Goal: Task Accomplishment & Management: Manage account settings

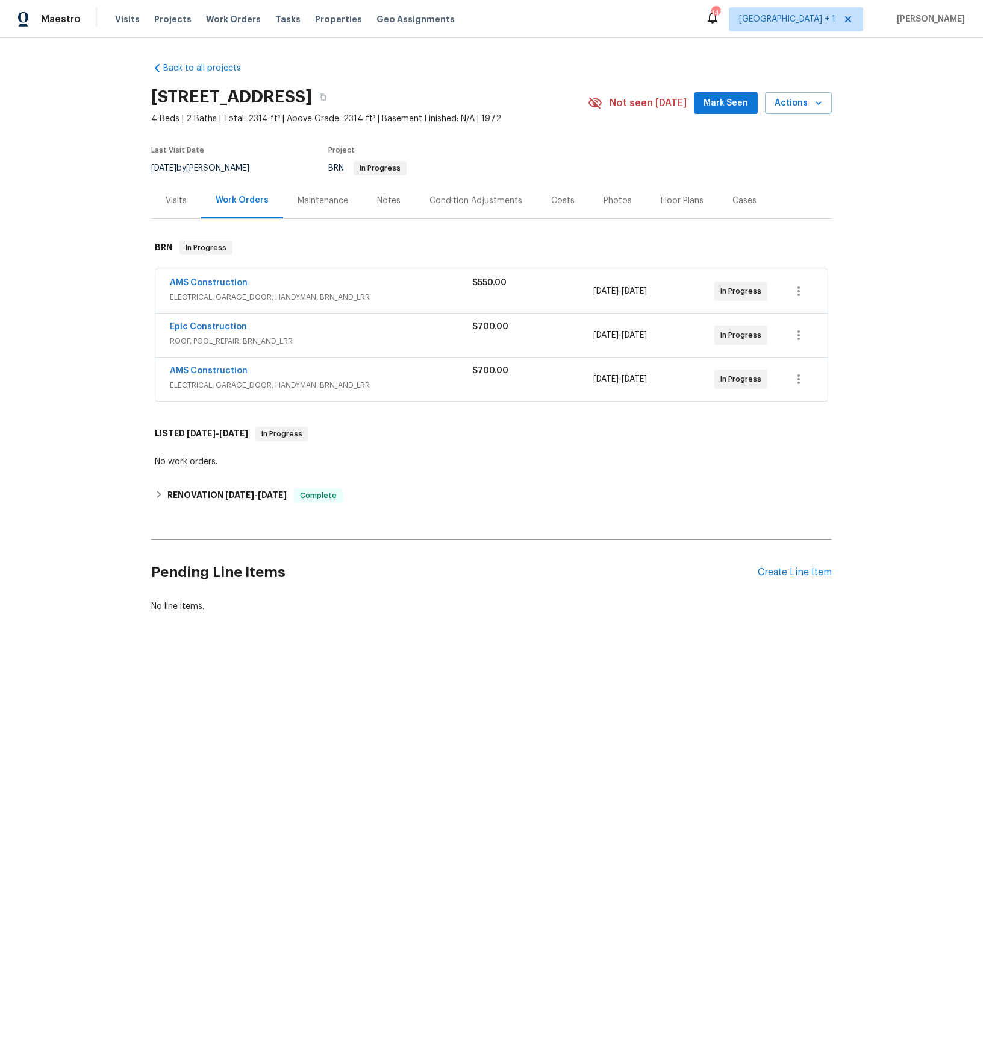
click at [198, 295] on span "ELECTRICAL, GARAGE_DOOR, HANDYMAN, BRN_AND_LRR" at bounding box center [321, 297] width 303 height 12
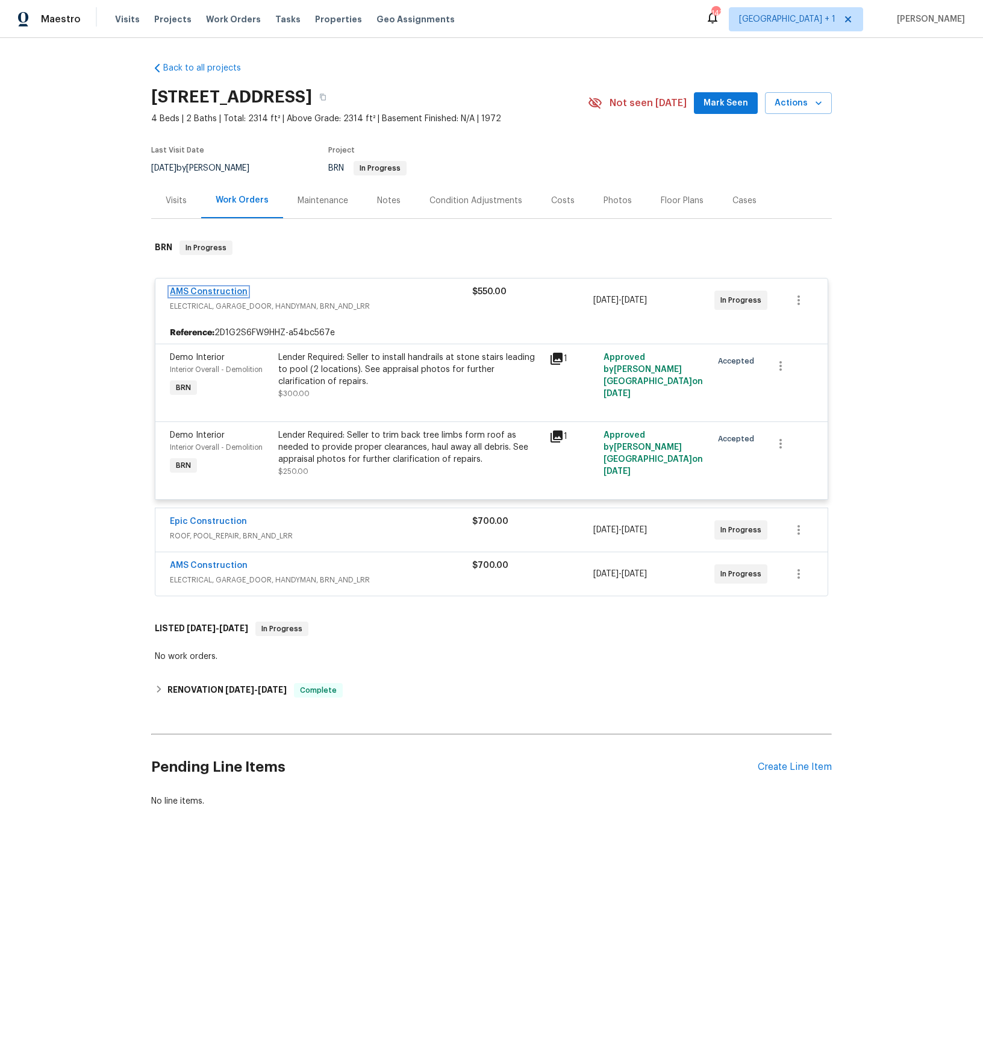
click at [215, 289] on link "AMS Construction" at bounding box center [209, 291] width 78 height 8
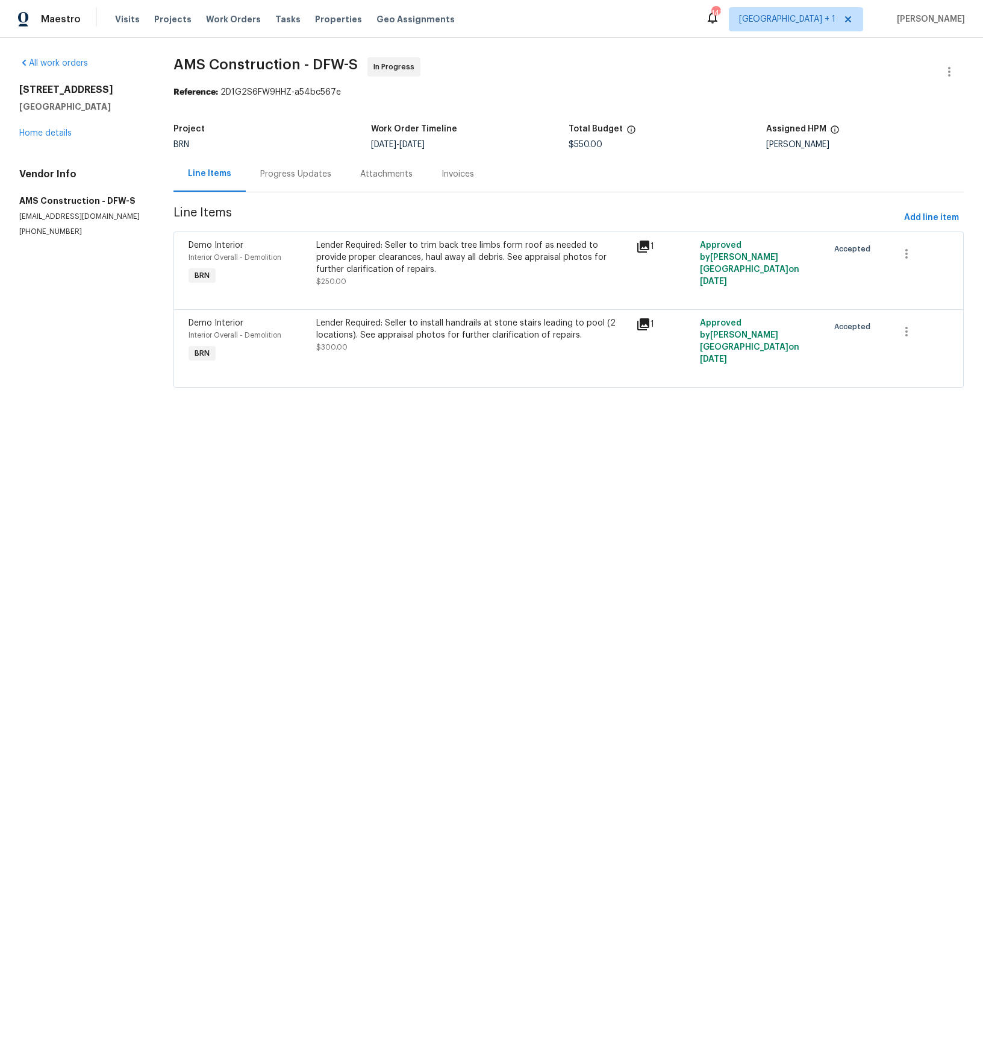
click at [304, 174] on div "Progress Updates" at bounding box center [295, 174] width 71 height 12
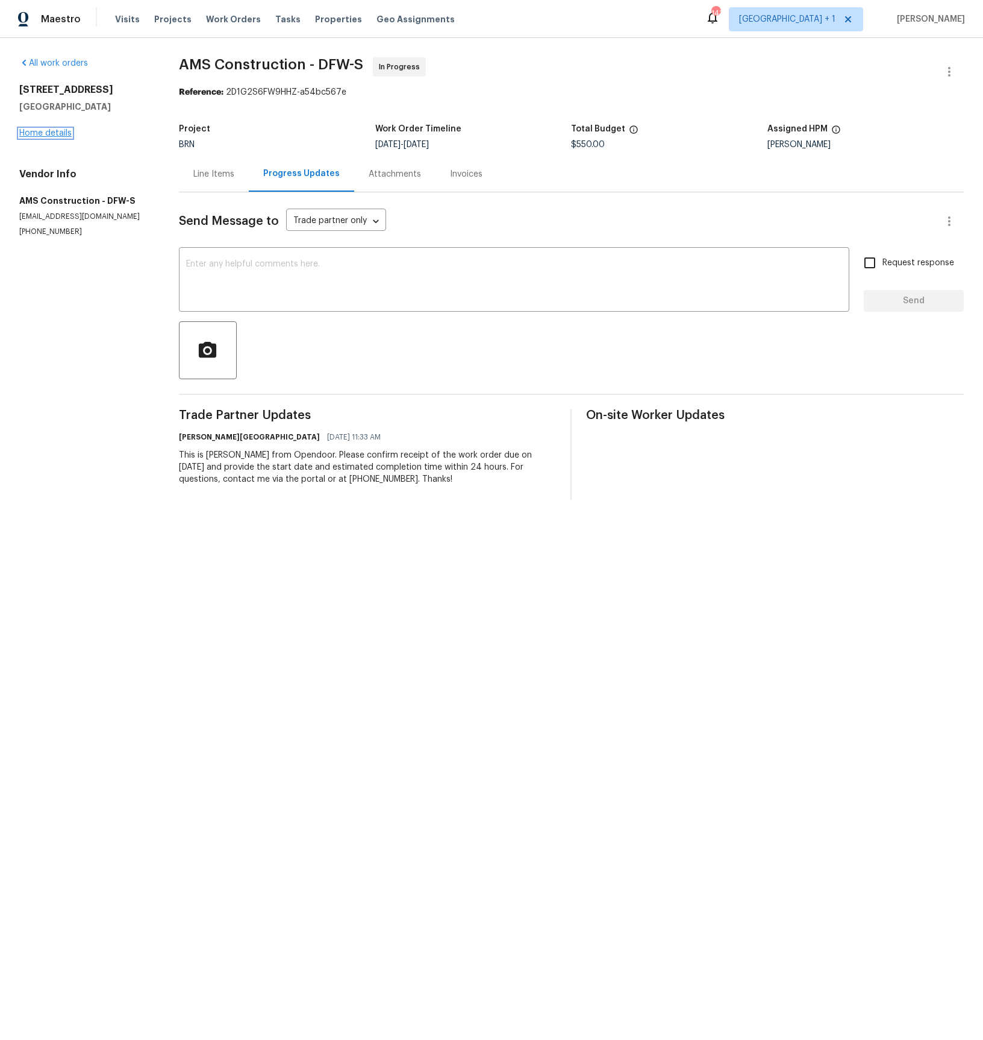
click at [57, 134] on link "Home details" at bounding box center [45, 133] width 52 height 8
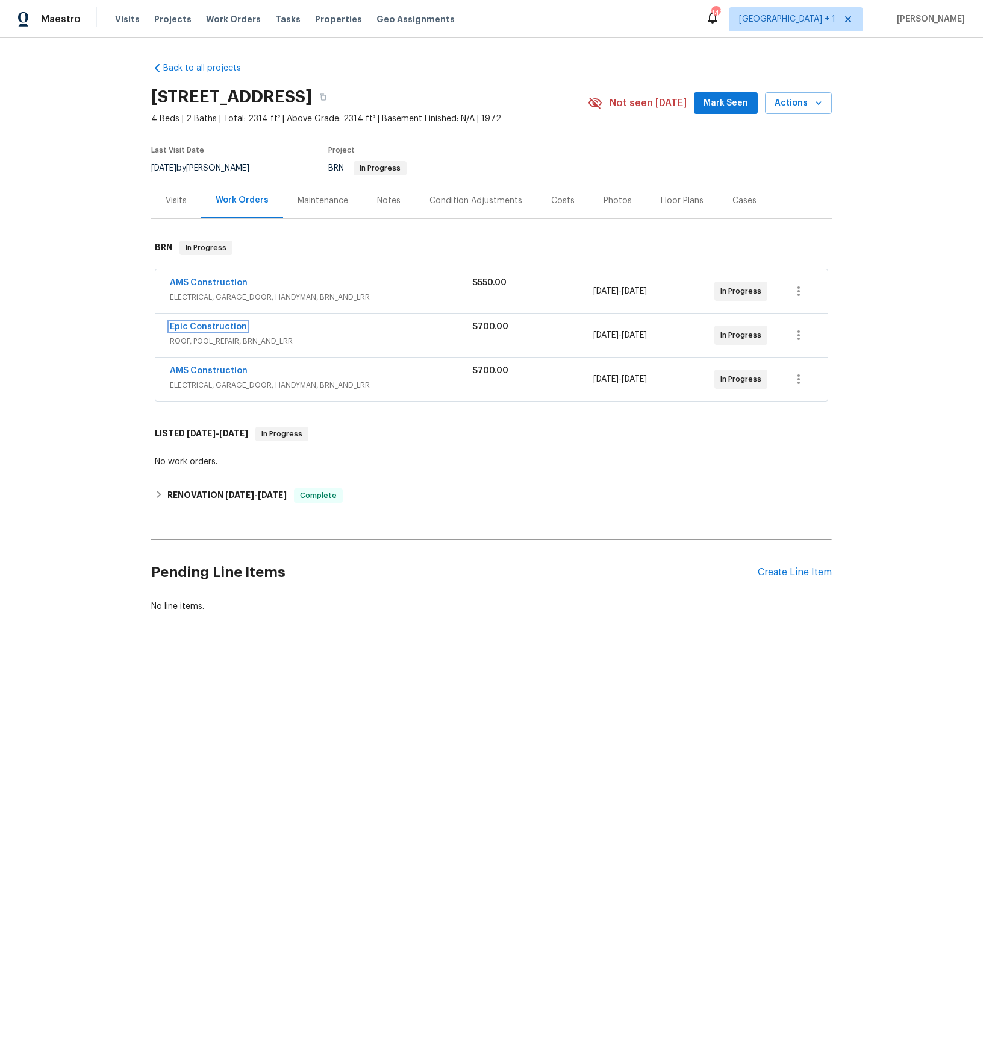
click at [216, 330] on link "Epic Construction" at bounding box center [208, 326] width 77 height 8
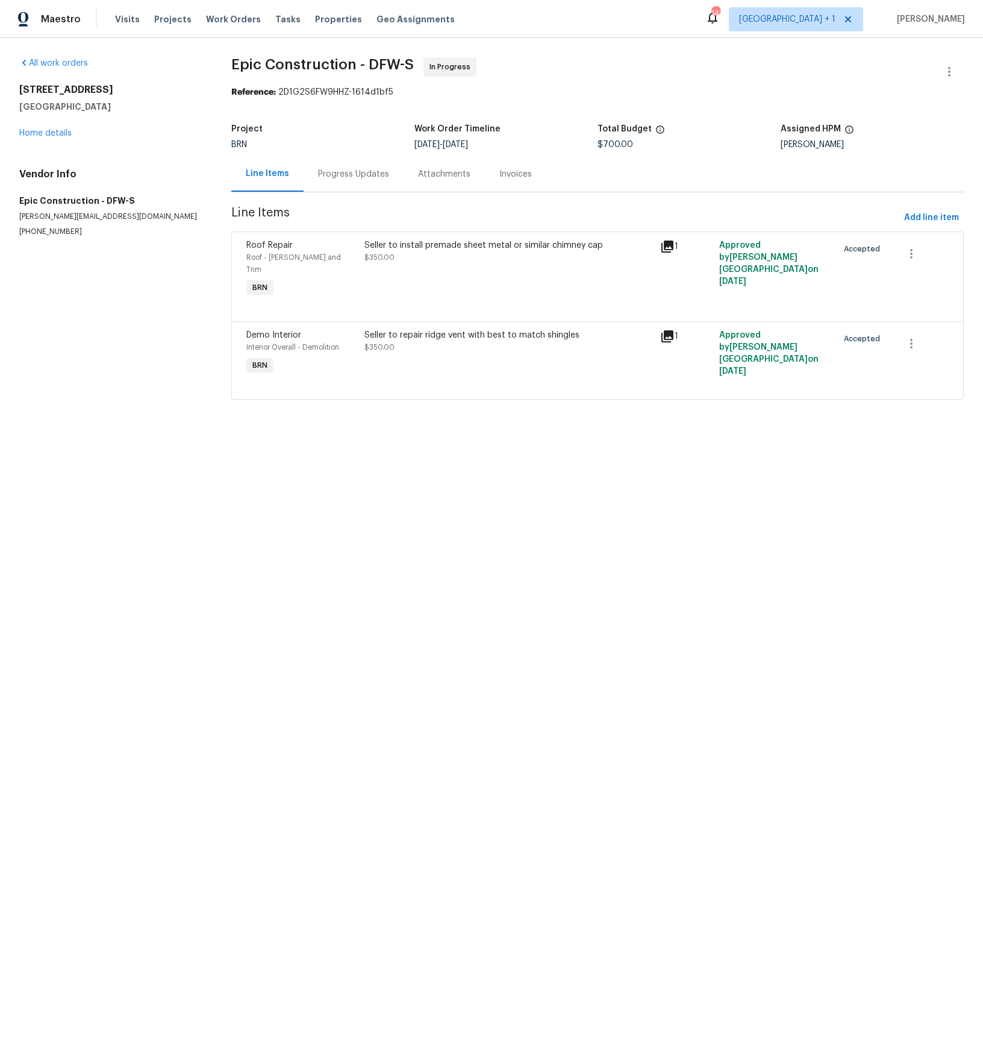
click at [360, 177] on div "Progress Updates" at bounding box center [353, 174] width 71 height 12
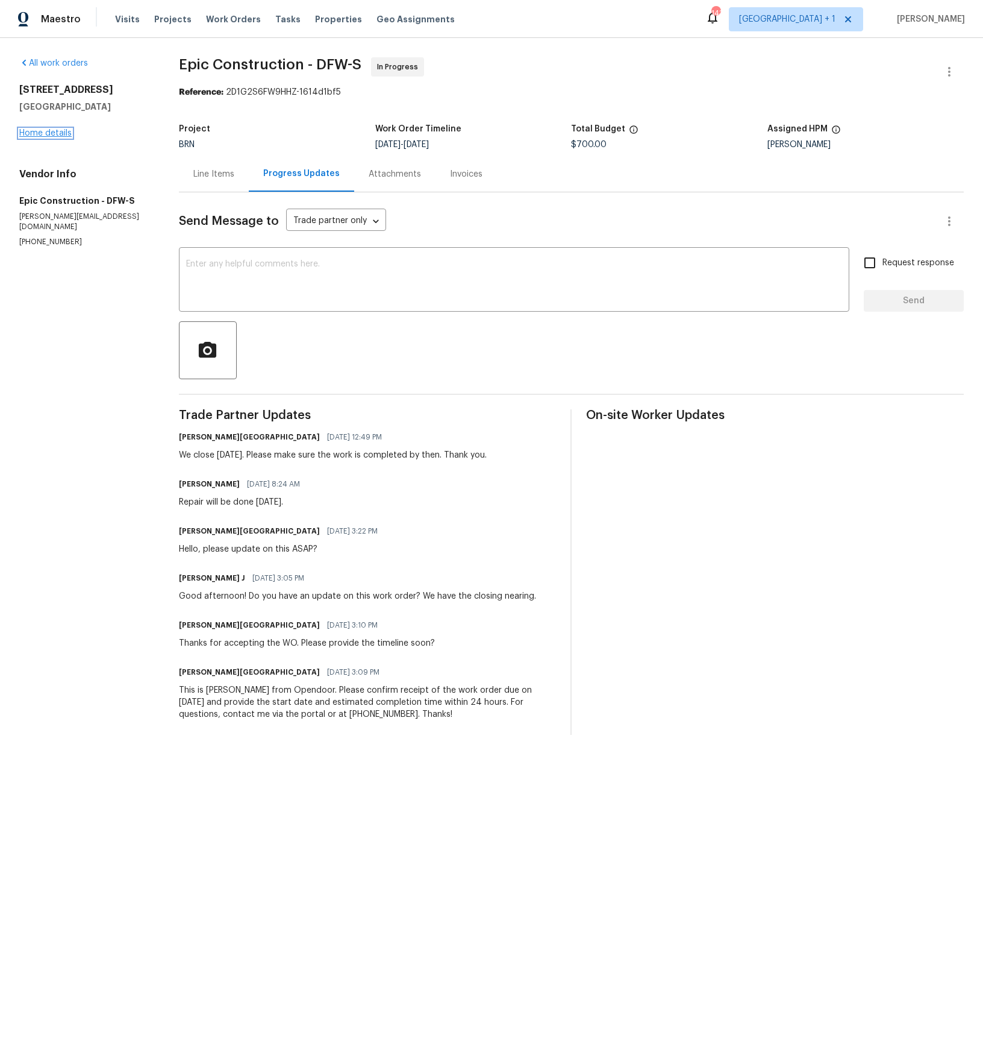
click at [54, 131] on link "Home details" at bounding box center [45, 133] width 52 height 8
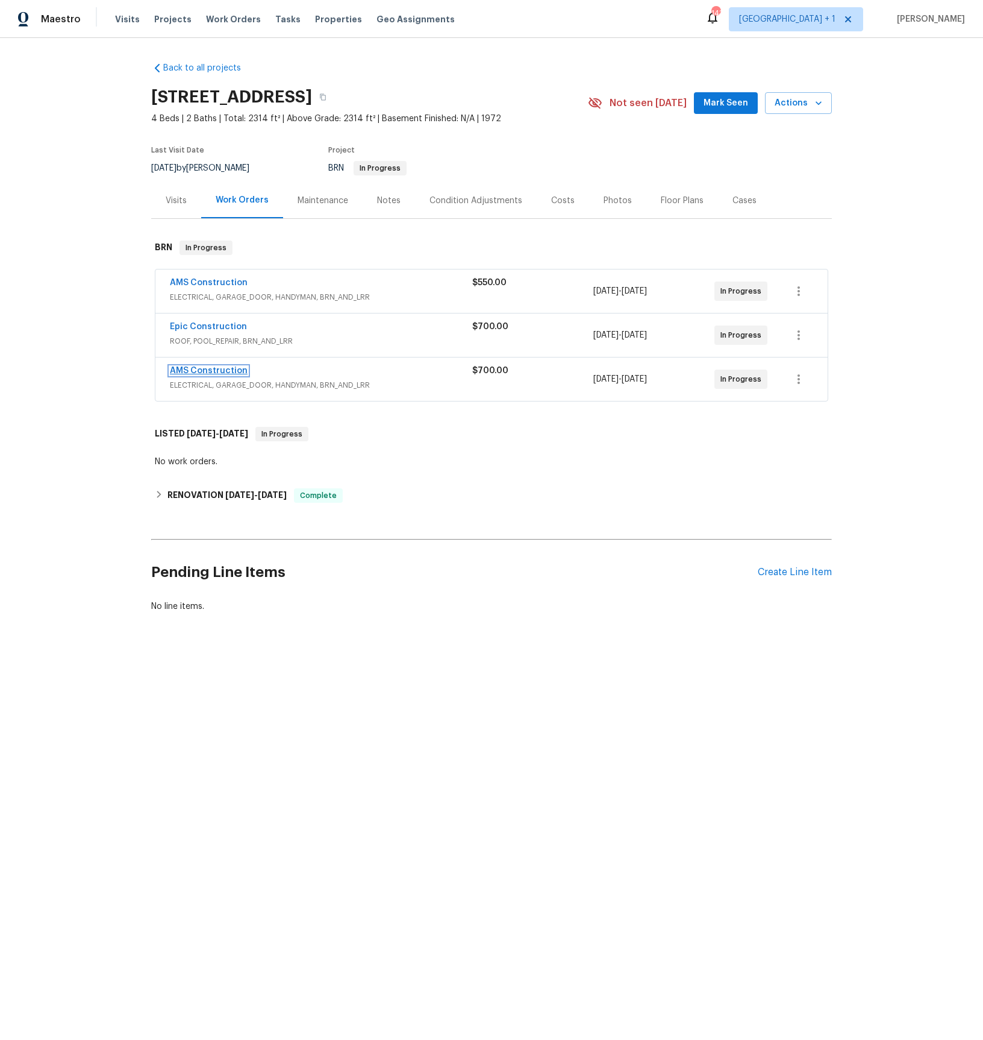
click at [191, 372] on link "AMS Construction" at bounding box center [209, 370] width 78 height 8
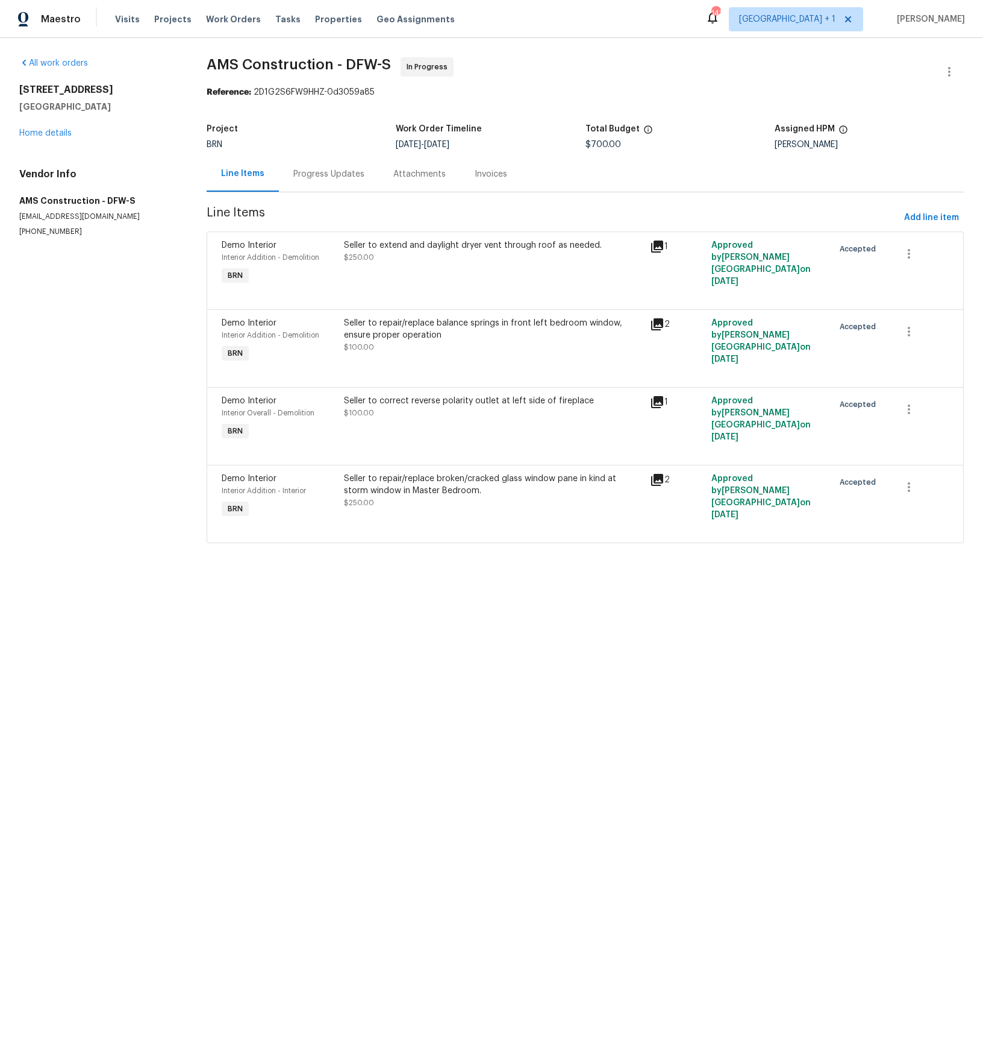
drag, startPoint x: 310, startPoint y: 177, endPoint x: 302, endPoint y: 189, distance: 15.2
click at [310, 176] on div "Progress Updates" at bounding box center [328, 174] width 71 height 12
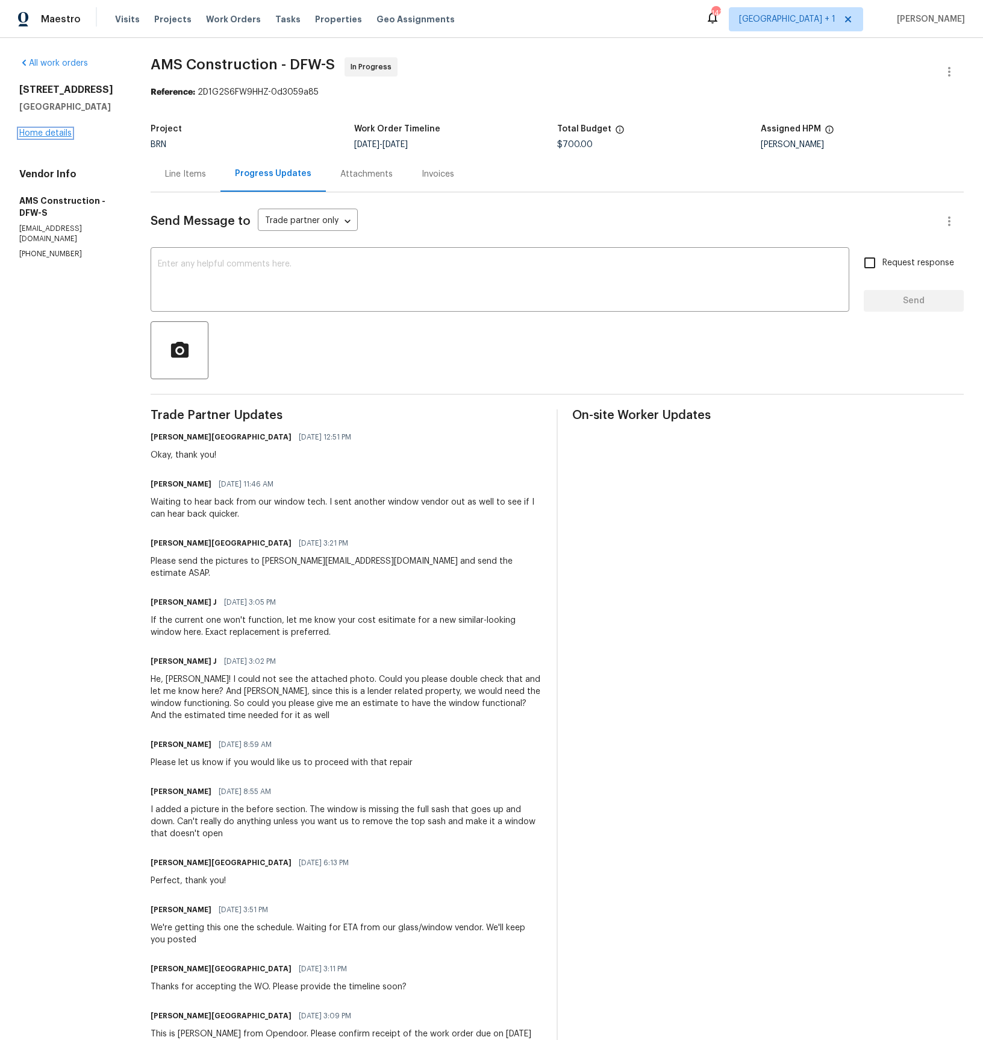
click at [62, 134] on link "Home details" at bounding box center [45, 133] width 52 height 8
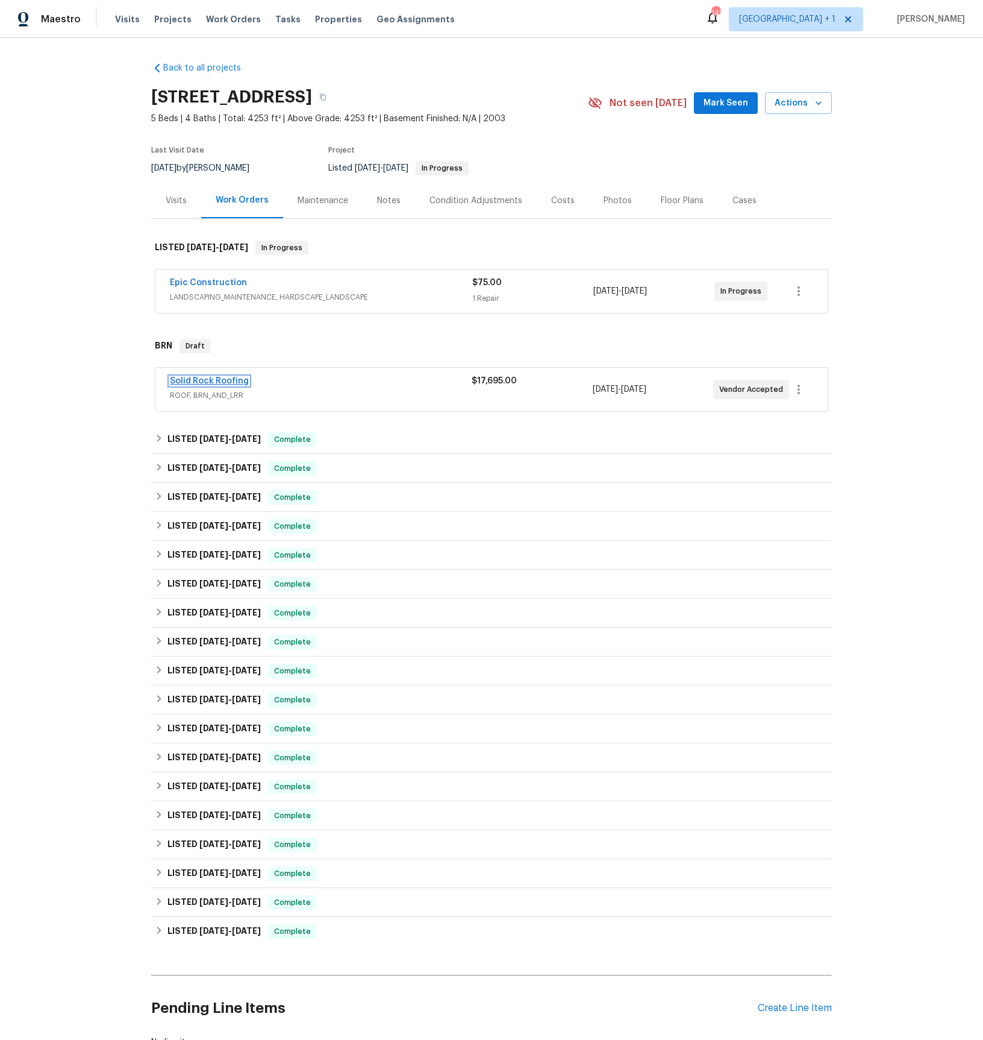
click at [196, 381] on link "Solid Rock Roofing" at bounding box center [209, 381] width 79 height 8
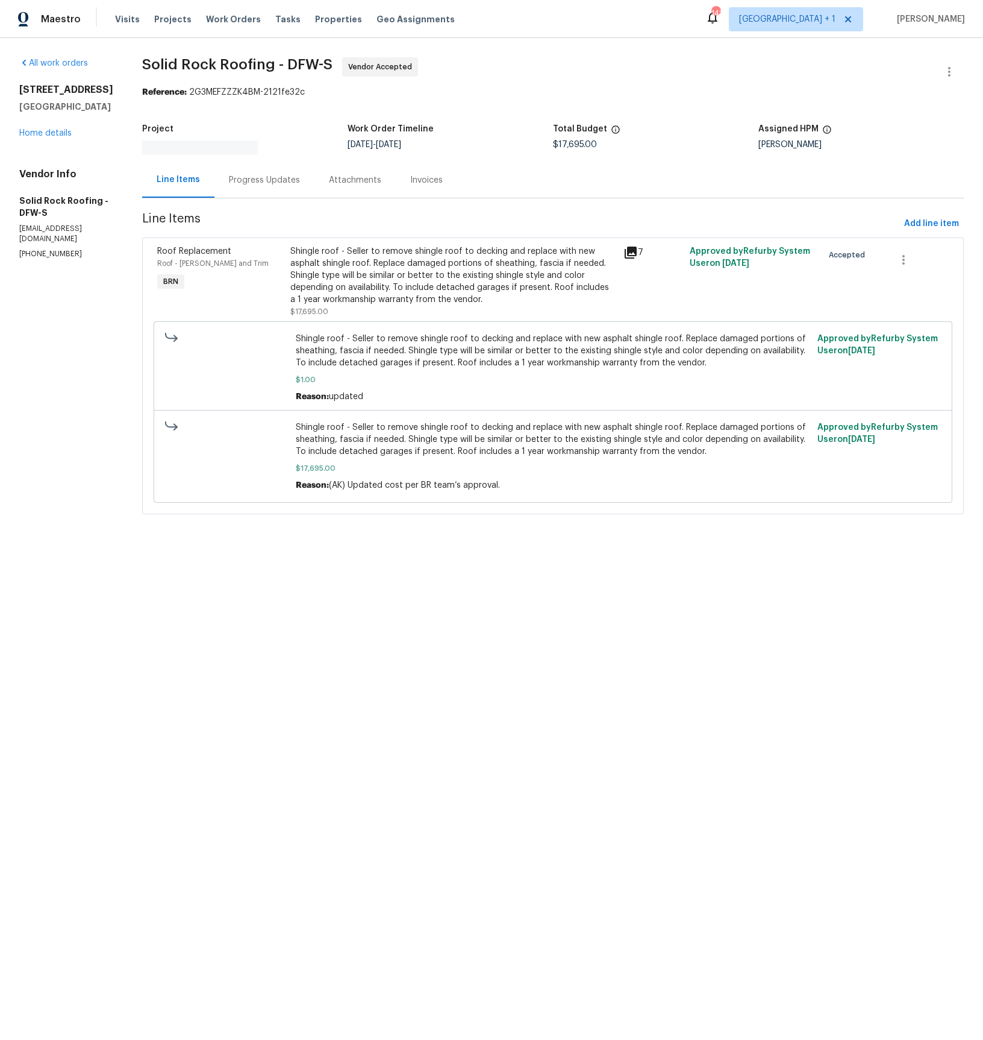
click at [284, 183] on div "Progress Updates" at bounding box center [265, 180] width 100 height 36
